Goal: Task Accomplishment & Management: Complete application form

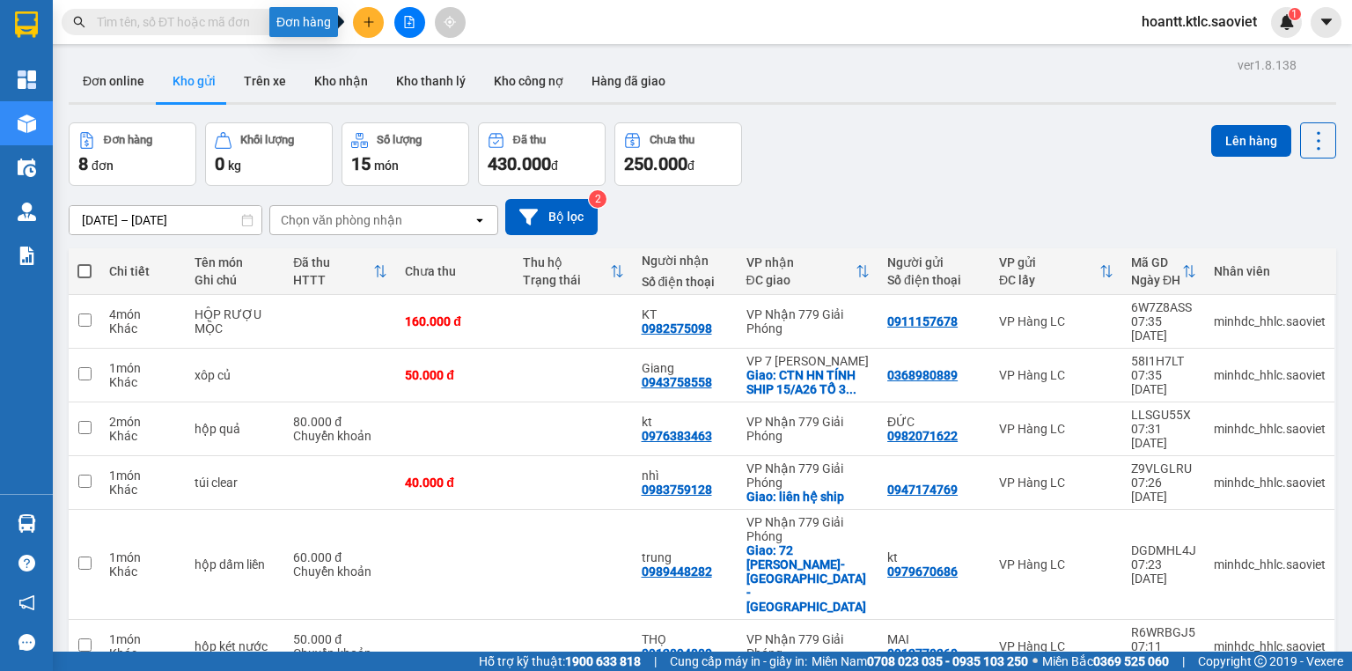
click at [373, 23] on icon "plus" at bounding box center [369, 22] width 12 height 12
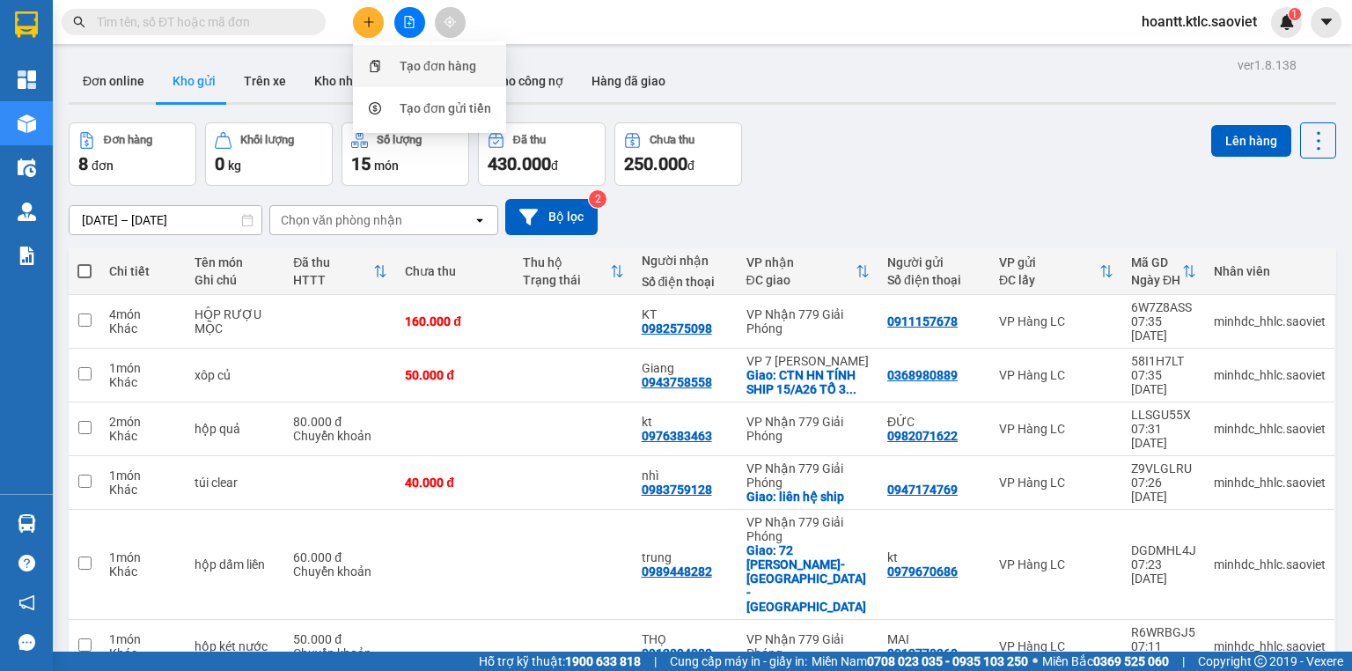
click at [416, 70] on div "Tạo đơn hàng" at bounding box center [438, 65] width 77 height 19
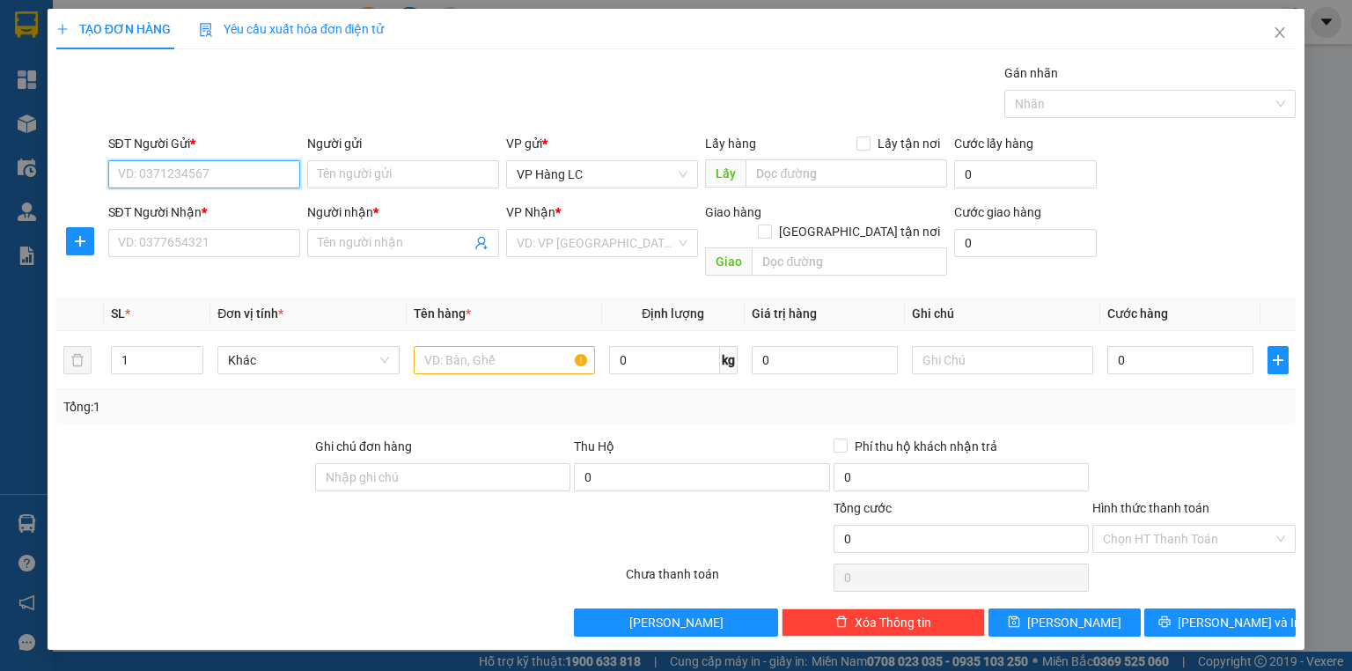
click at [200, 166] on input "SĐT Người Gửi *" at bounding box center [204, 174] width 192 height 28
type input "0967767471"
click at [193, 247] on input "SĐT Người Nhận *" at bounding box center [204, 243] width 192 height 28
click at [331, 174] on input "Người gửi" at bounding box center [403, 174] width 192 height 28
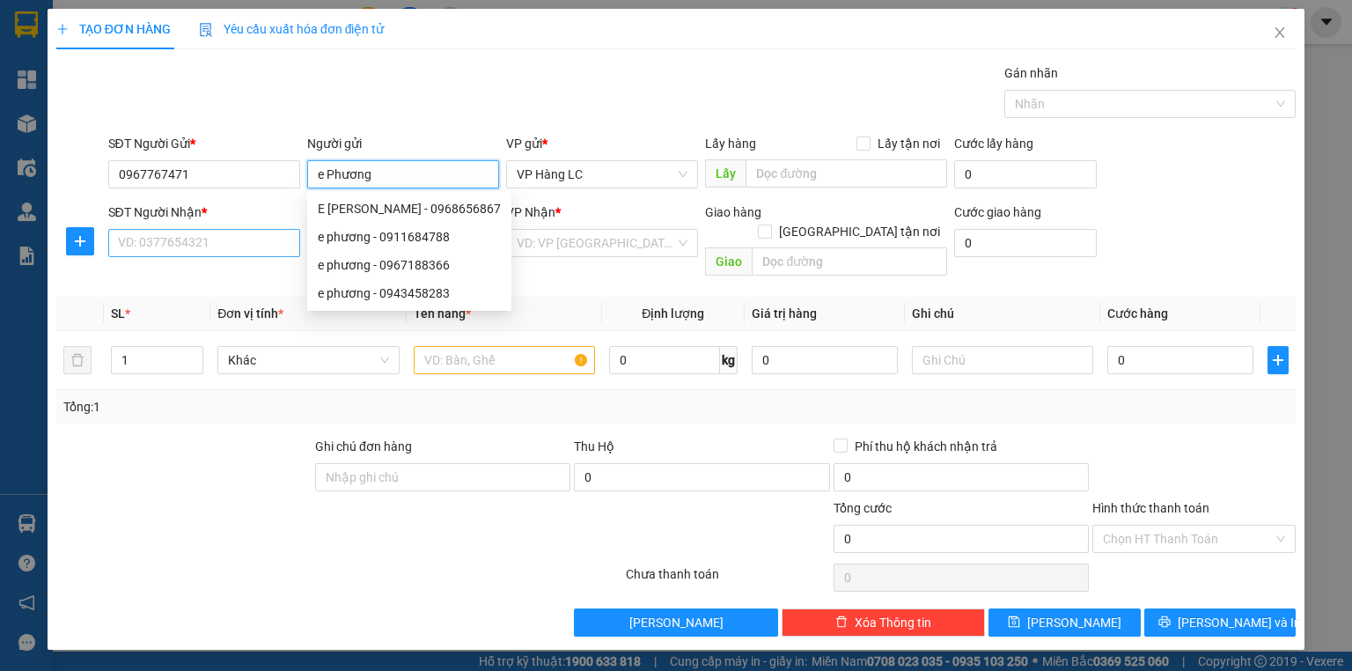
type input "e Phương"
click at [225, 239] on input "SĐT Người Nhận *" at bounding box center [204, 243] width 192 height 28
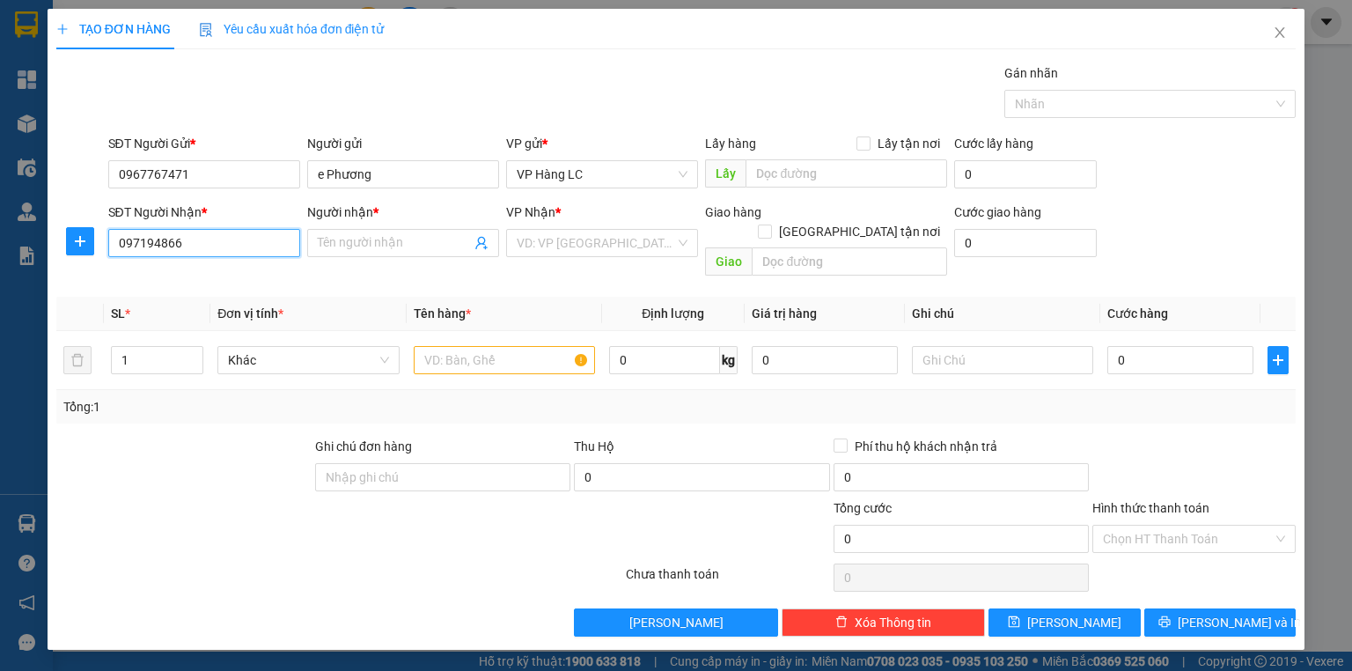
type input "0971948668"
click at [237, 275] on div "0971948668 - Hải Linh" at bounding box center [218, 277] width 198 height 19
type input "Hải Linh"
type input "0971948668"
click at [441, 346] on input "text" at bounding box center [504, 360] width 181 height 28
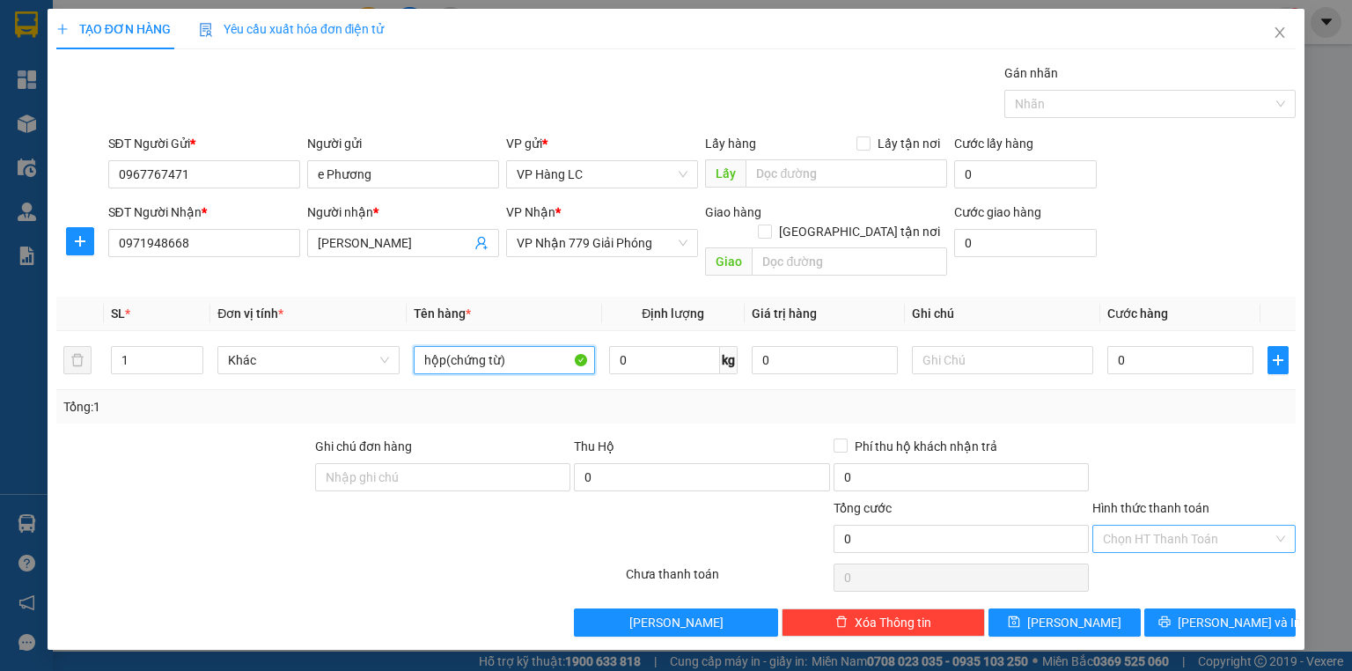
type input "hộp(chứng từ)"
click at [1123, 526] on input "Hình thức thanh toán" at bounding box center [1188, 539] width 170 height 26
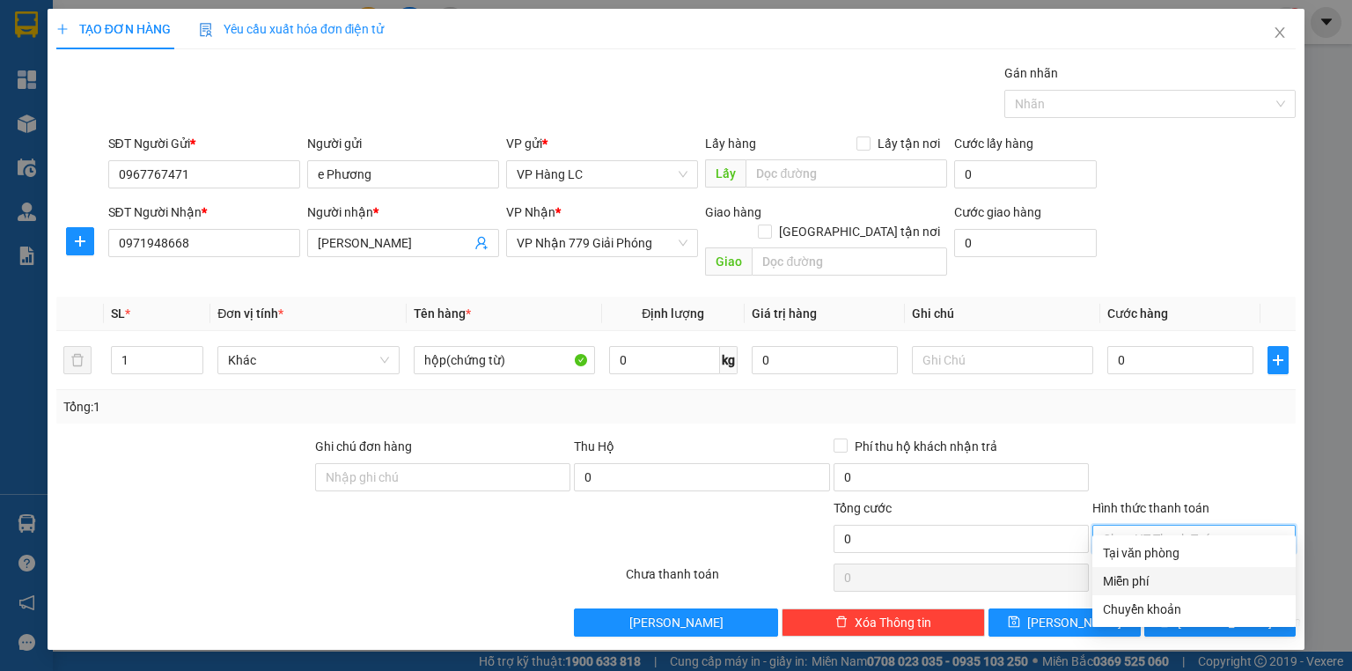
click at [1140, 578] on div "Miễn phí" at bounding box center [1194, 580] width 182 height 19
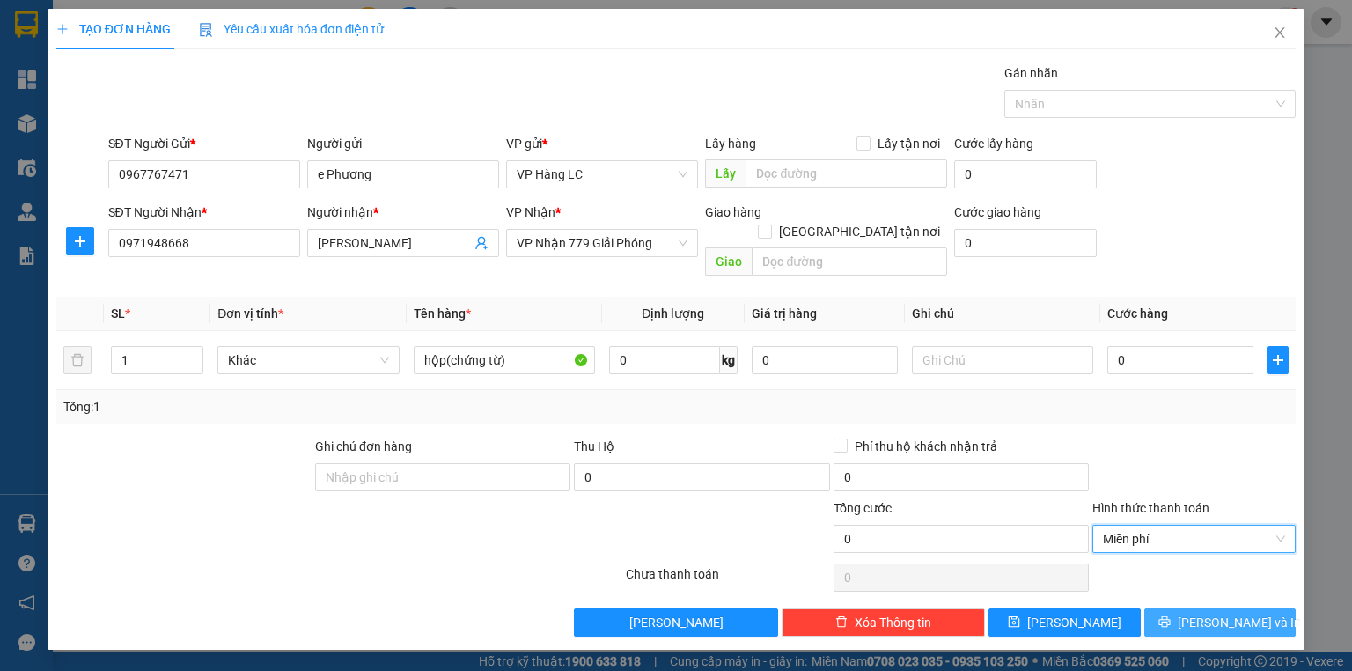
click at [1168, 608] on button "Lưu và In" at bounding box center [1221, 622] width 152 height 28
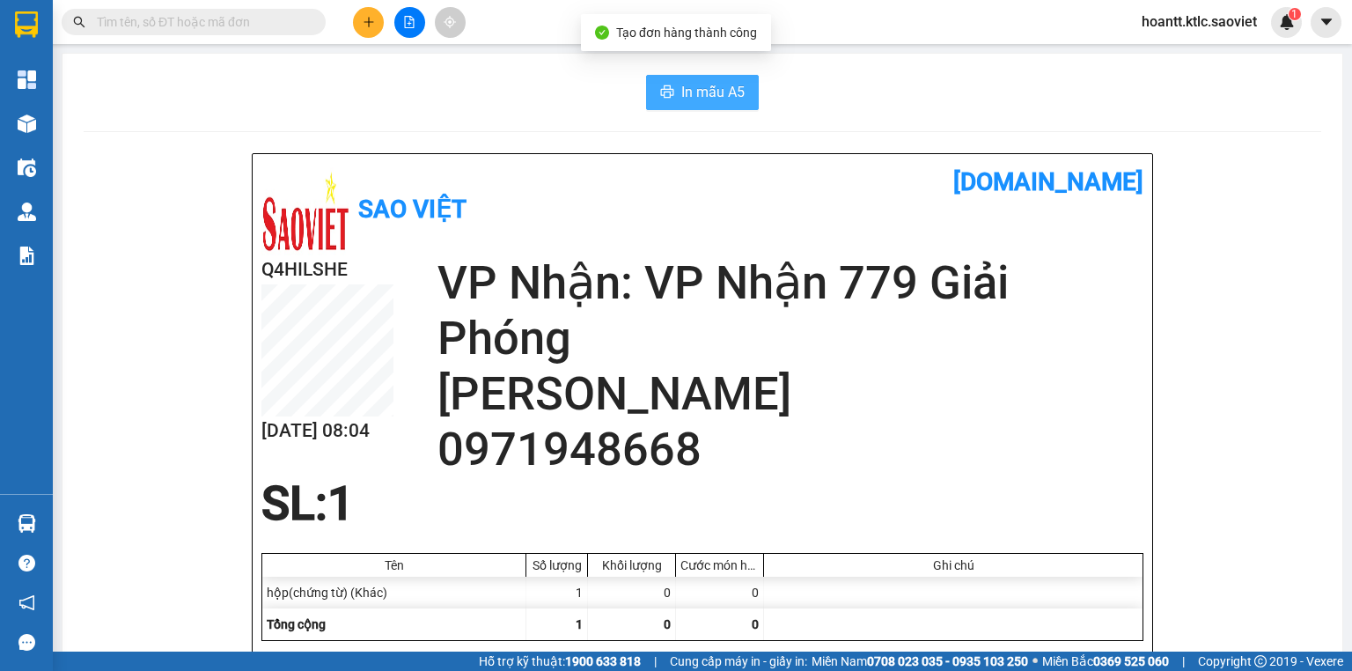
click at [710, 97] on span "In mẫu A5" at bounding box center [712, 92] width 63 height 22
